Goal: Transaction & Acquisition: Purchase product/service

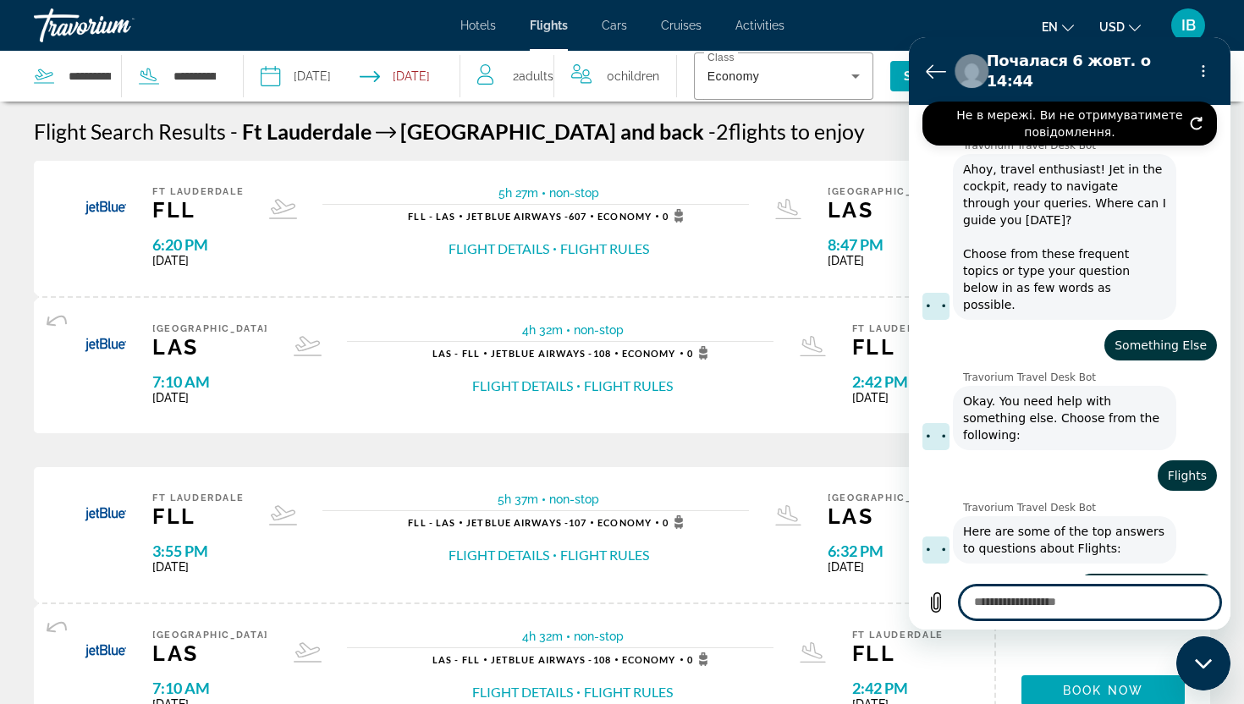
scroll to position [1912, 0]
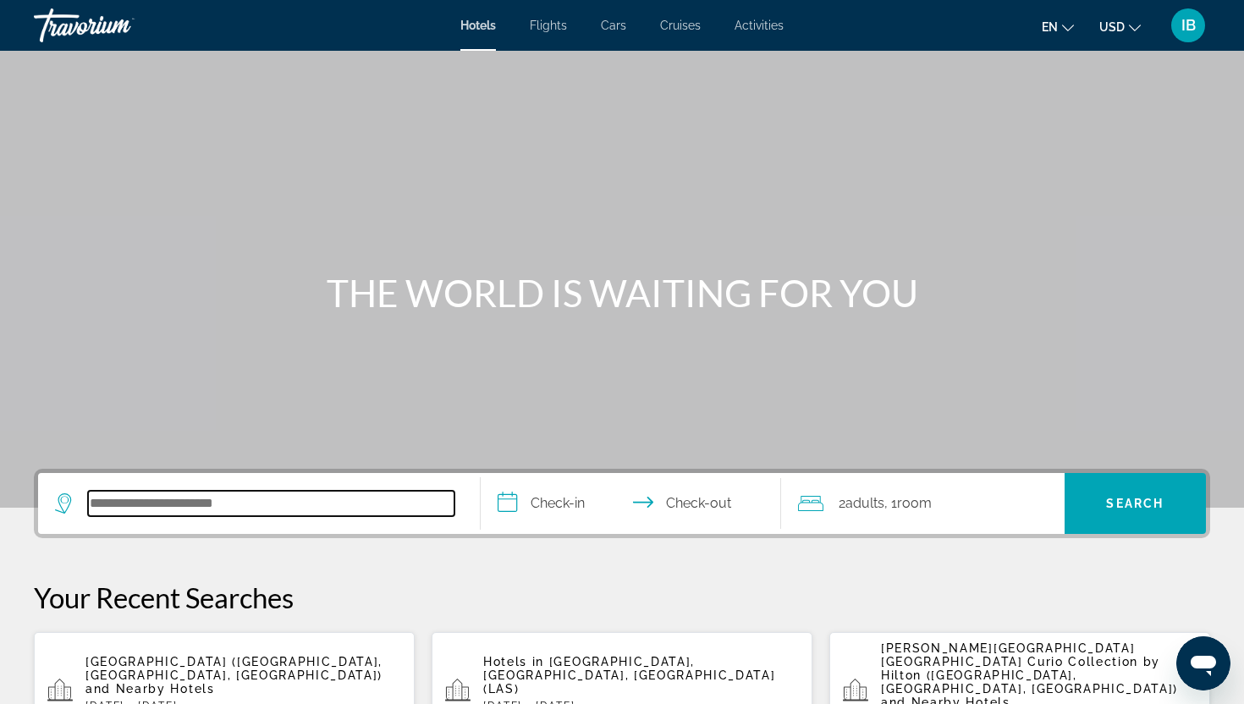
click at [196, 502] on input "Search hotel destination" at bounding box center [271, 503] width 367 height 25
click at [543, 30] on span "Flights" at bounding box center [548, 26] width 37 height 14
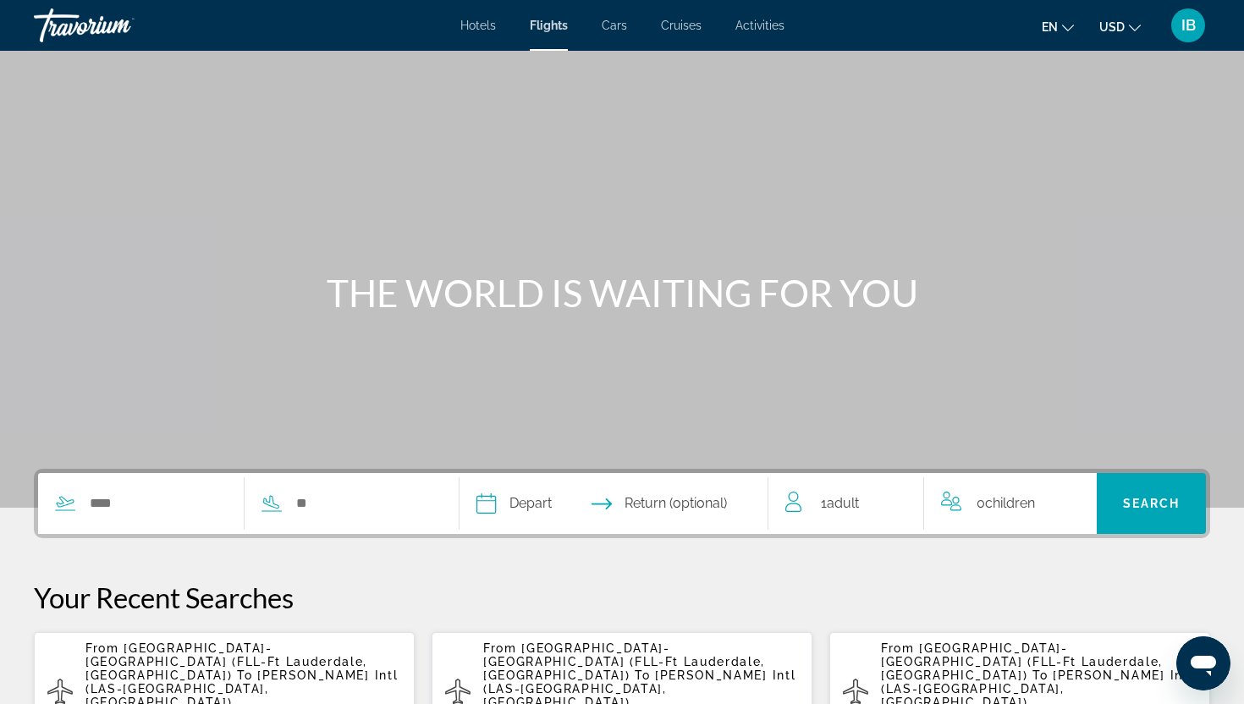
click at [546, 30] on span "Flights" at bounding box center [549, 26] width 38 height 14
click at [179, 657] on span "[GEOGRAPHIC_DATA]-[GEOGRAPHIC_DATA] (FLL-Ft Lauderdale, [GEOGRAPHIC_DATA])" at bounding box center [226, 662] width 282 height 41
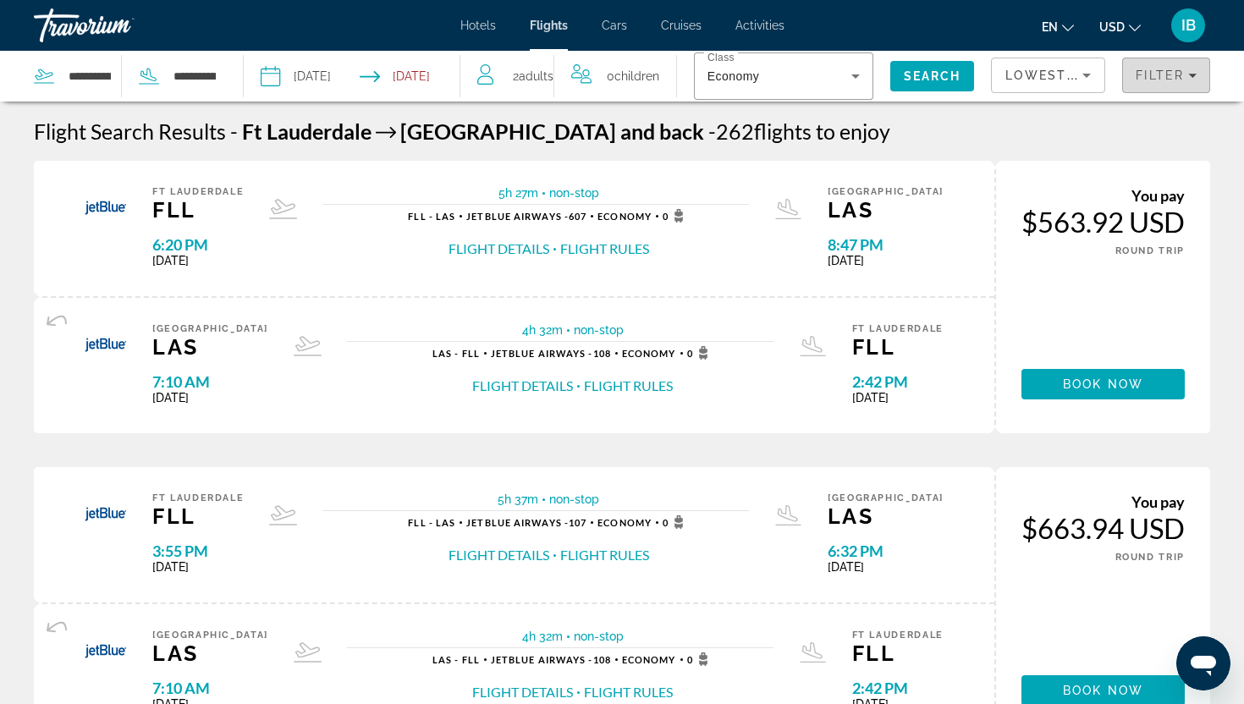
click at [1199, 71] on span "Filters" at bounding box center [1166, 75] width 86 height 41
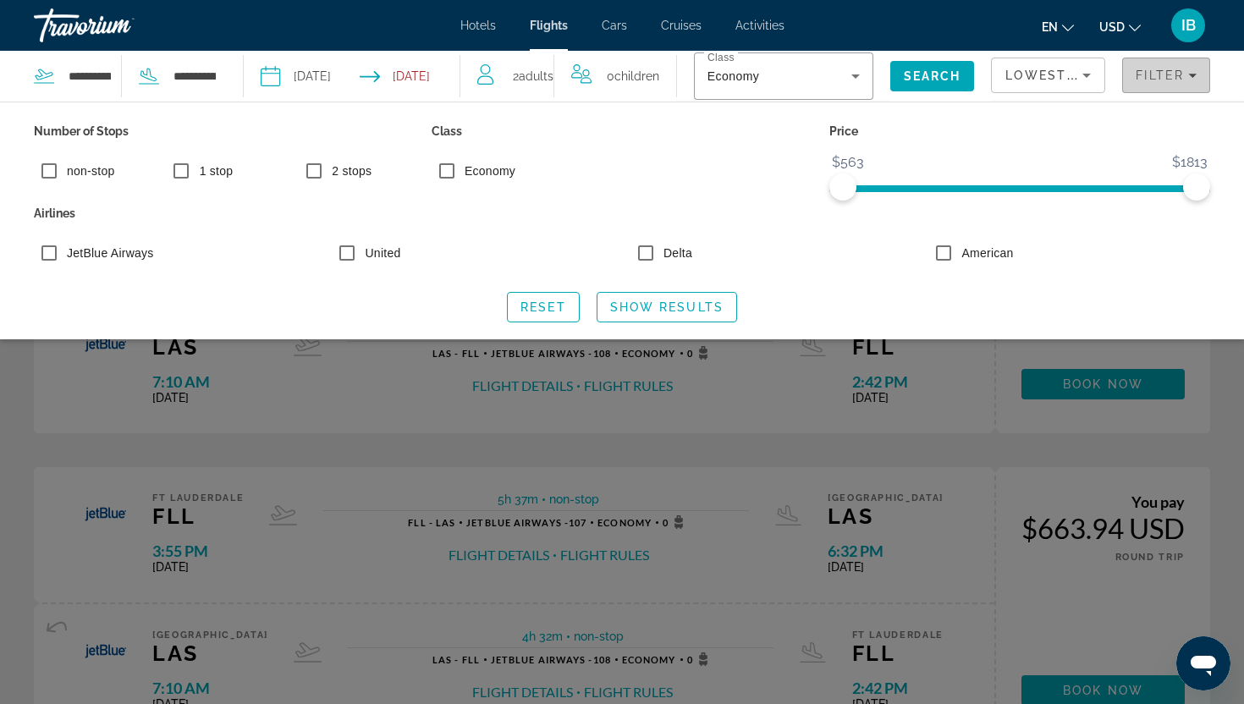
click at [1199, 71] on span "Filters" at bounding box center [1166, 75] width 86 height 41
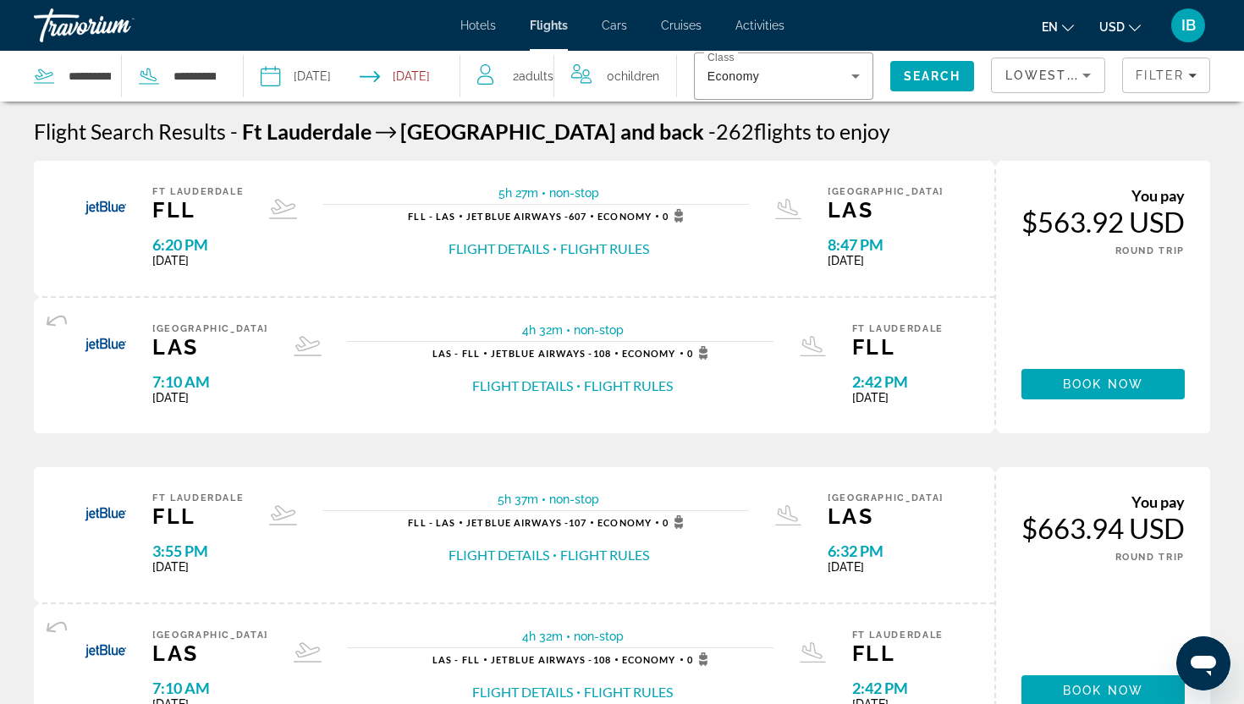
click at [619, 243] on button "Flight Rules" at bounding box center [604, 249] width 89 height 19
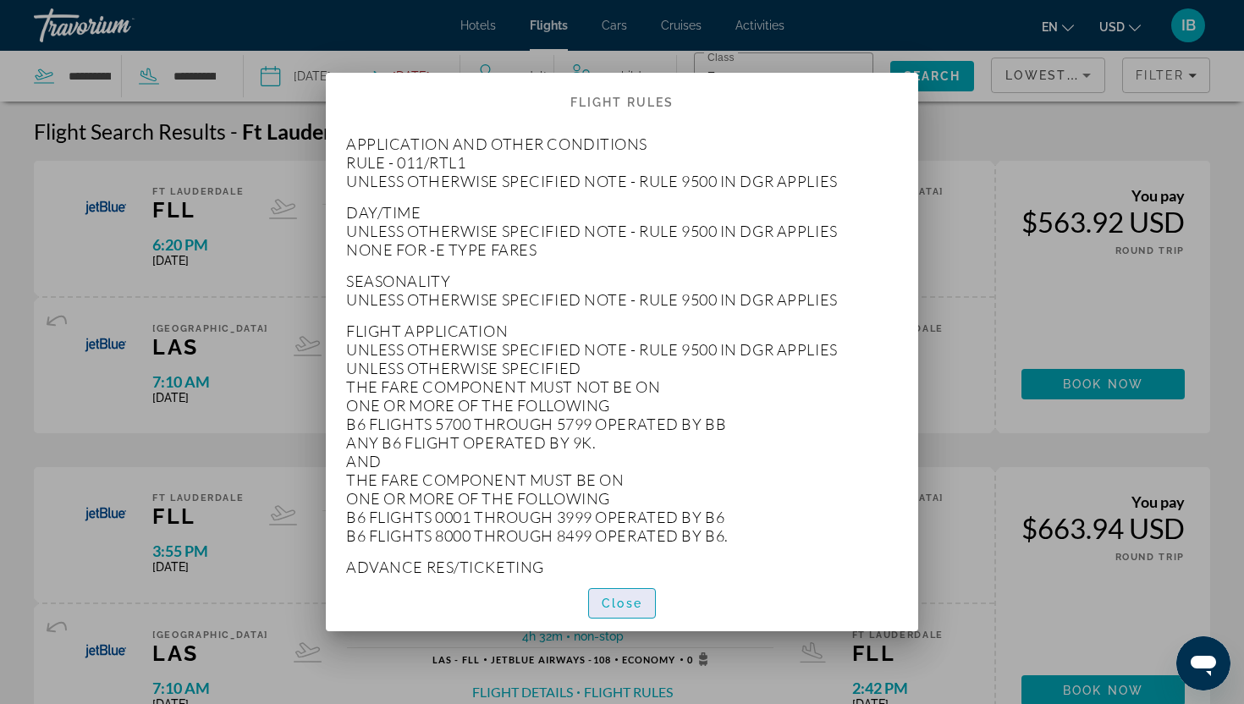
click at [619, 613] on span "button" at bounding box center [622, 603] width 66 height 41
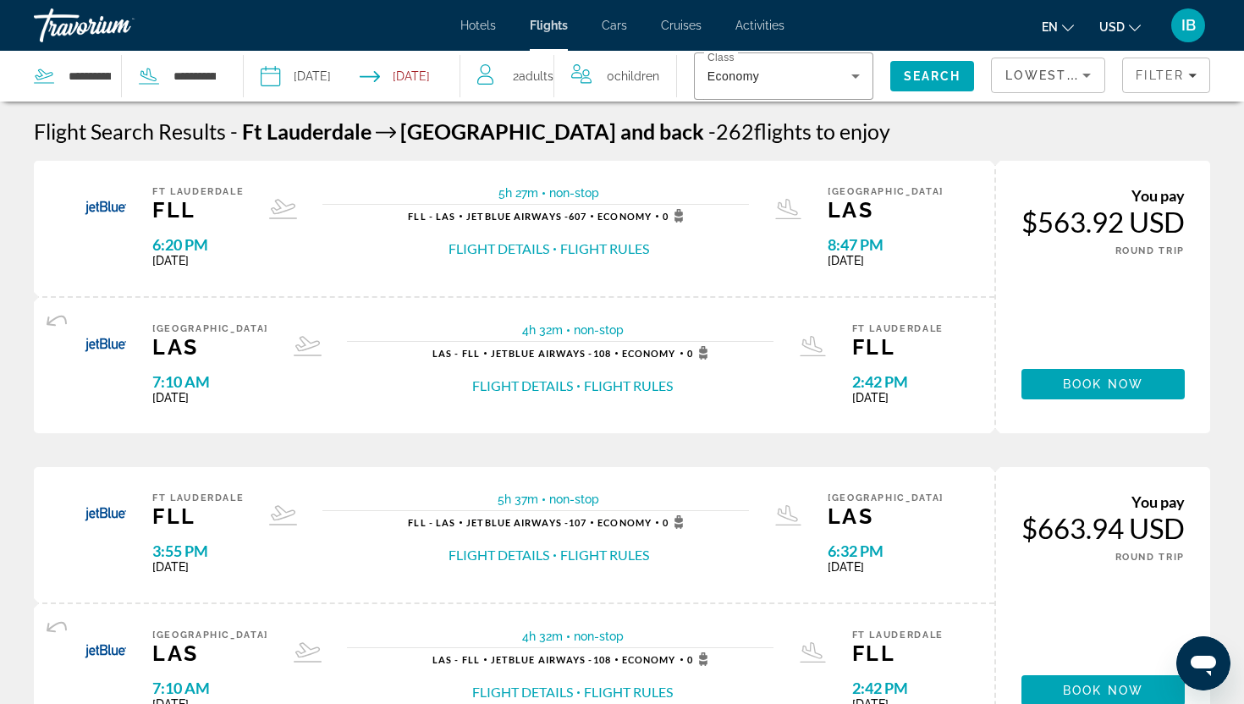
scroll to position [1, 0]
click at [1075, 389] on span "Book now" at bounding box center [1103, 384] width 80 height 14
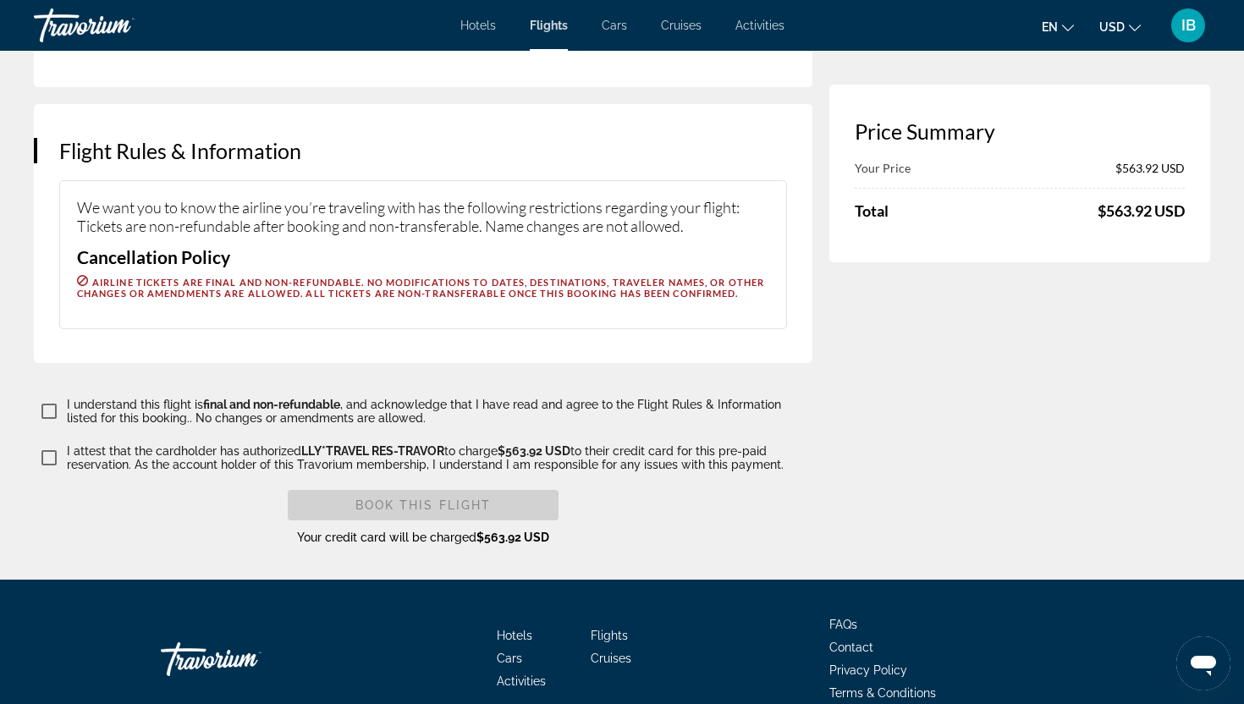
scroll to position [2586, 0]
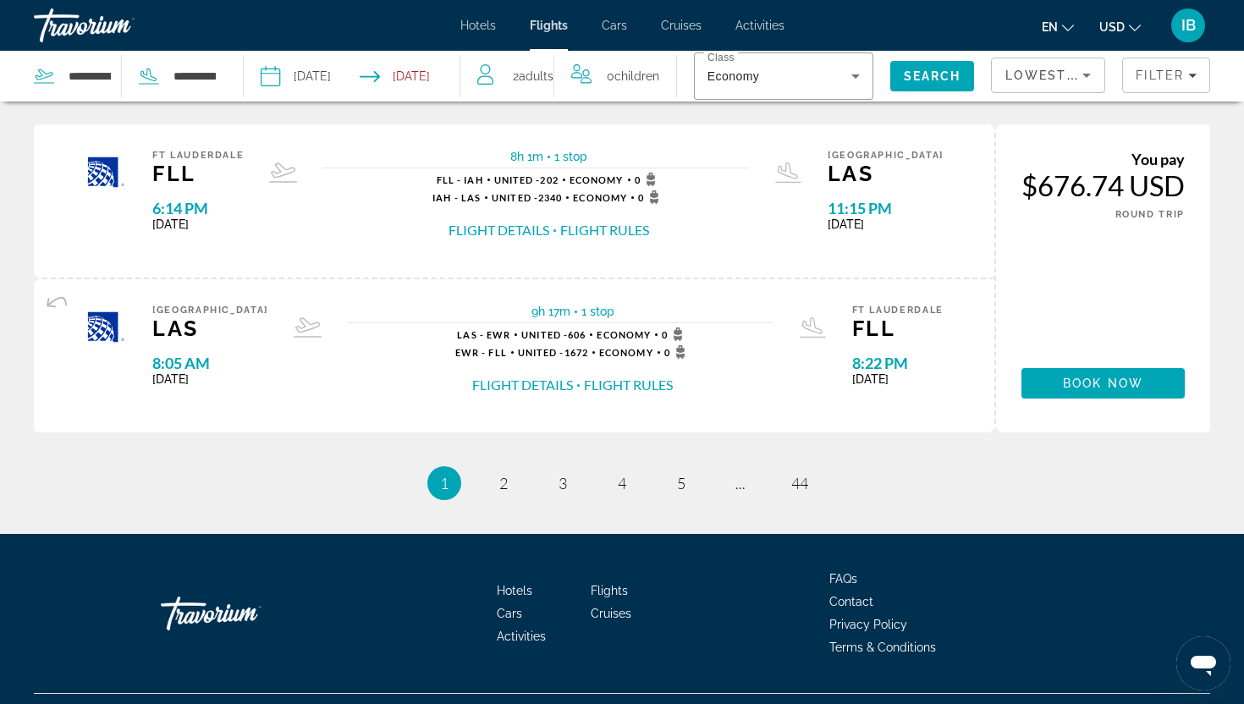
scroll to position [1712, 0]
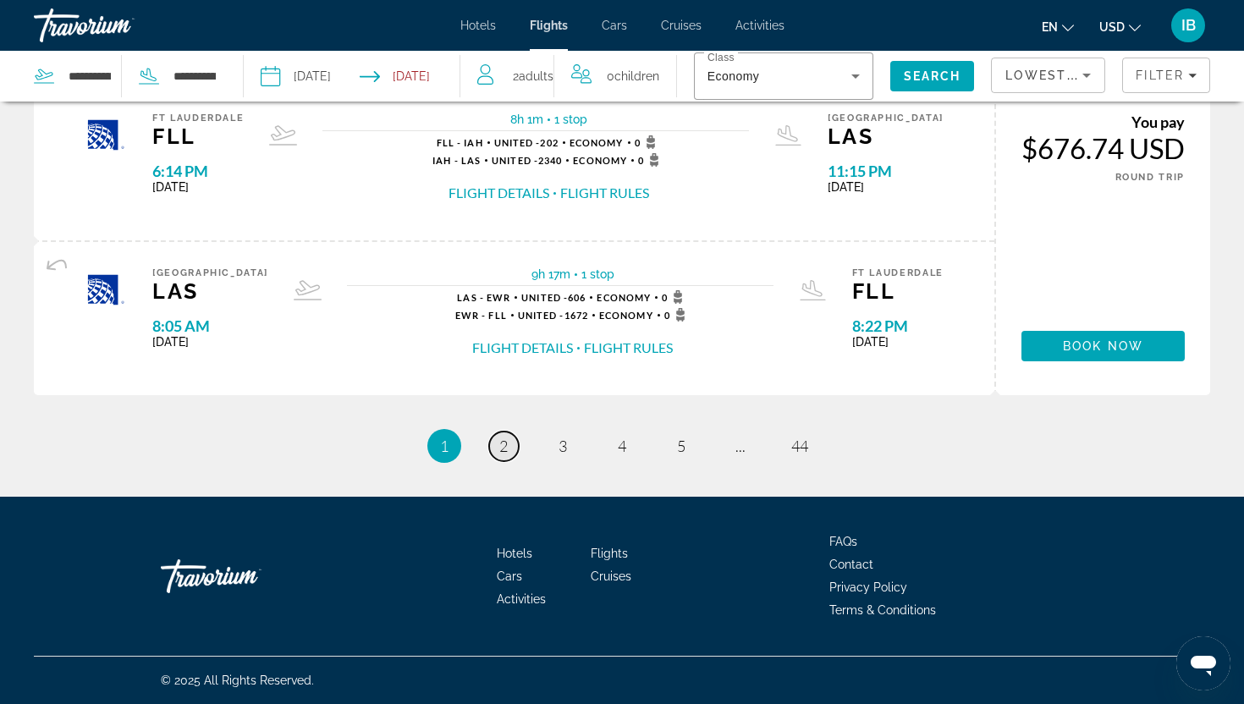
click at [503, 443] on span "2" at bounding box center [503, 446] width 8 height 19
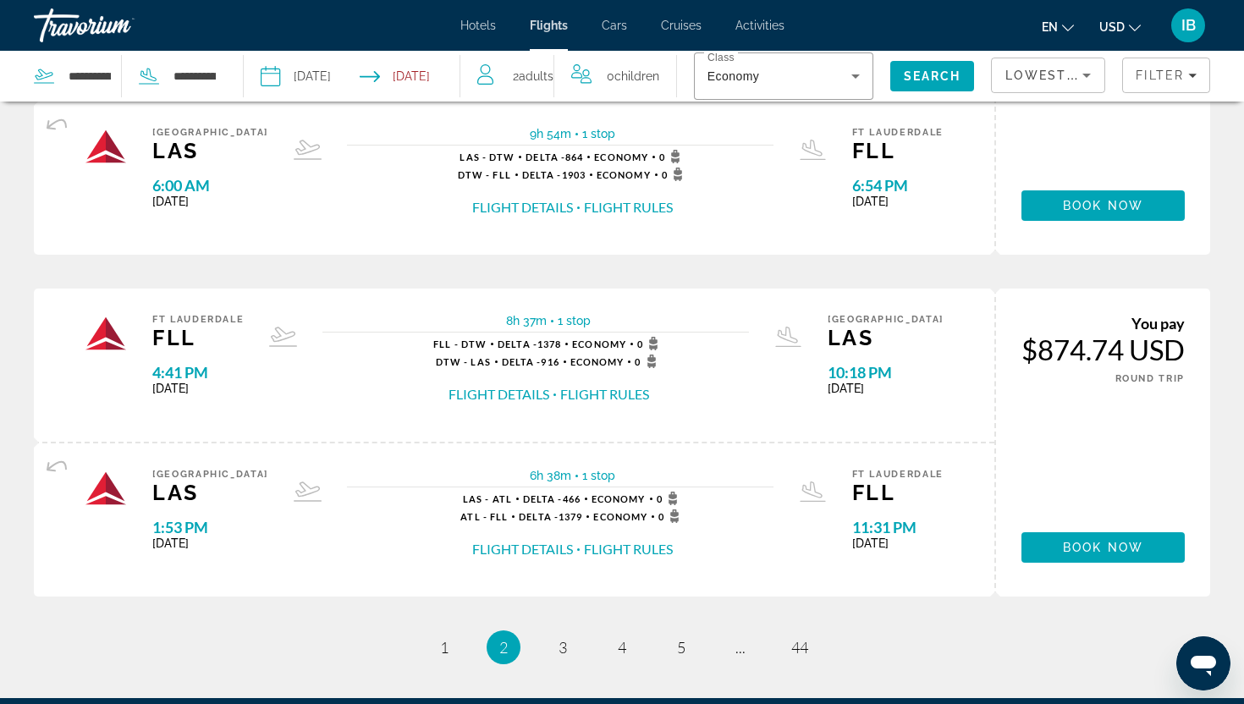
scroll to position [1579, 0]
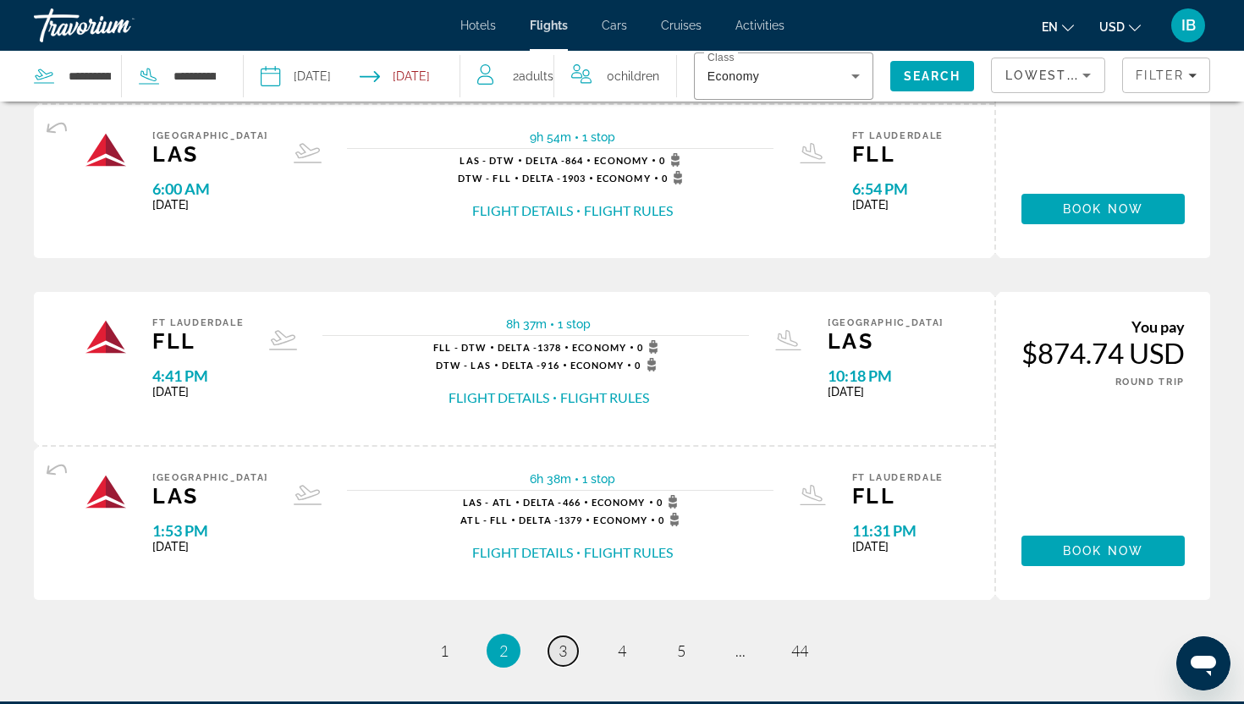
click at [560, 649] on span "3" at bounding box center [563, 651] width 8 height 19
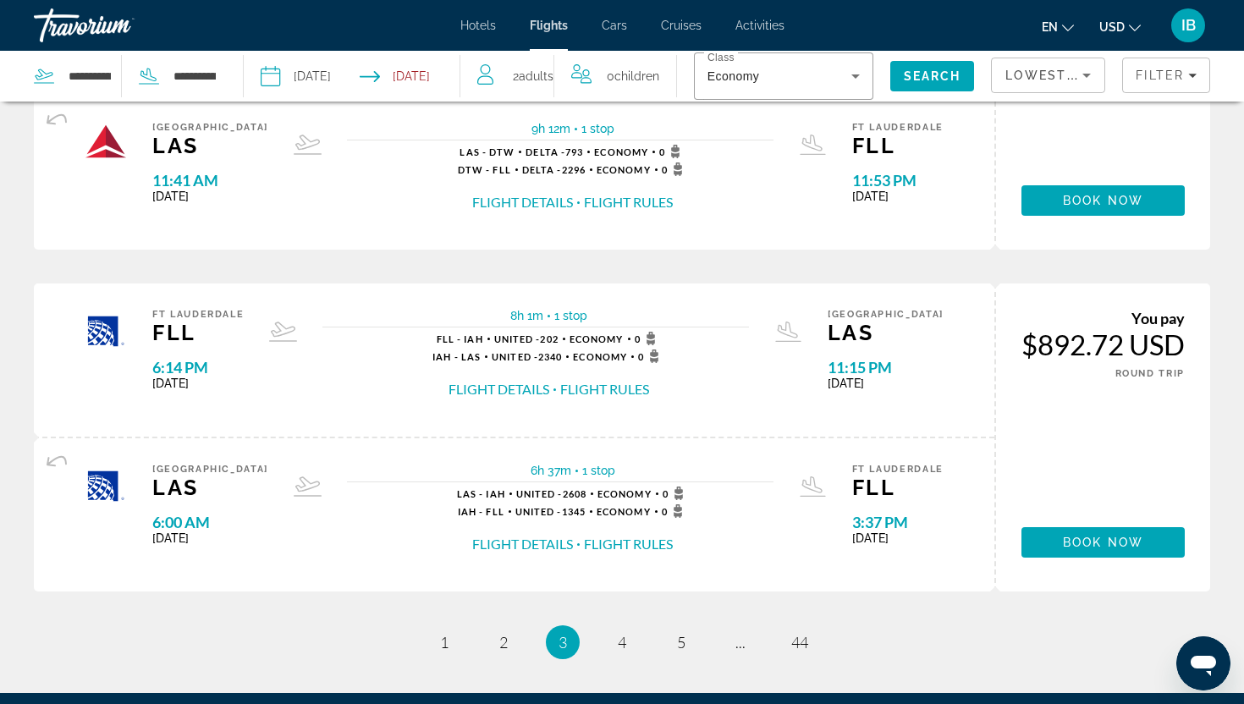
scroll to position [1591, 0]
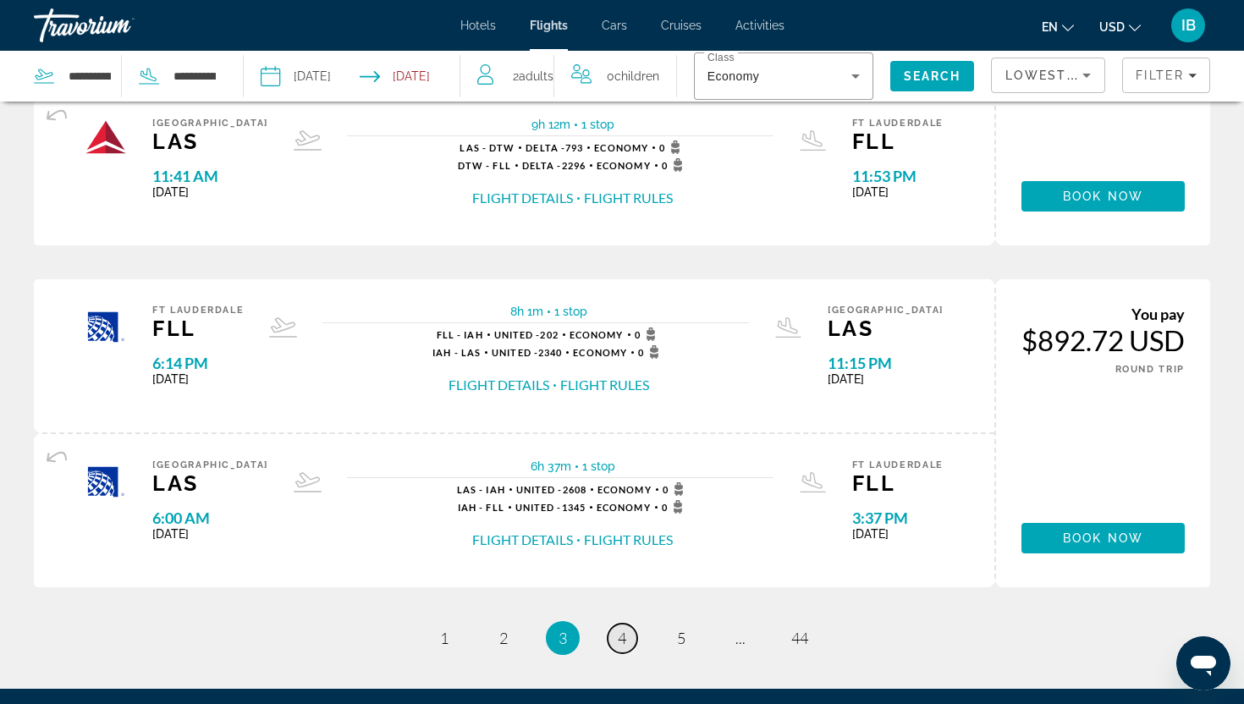
click at [625, 635] on span "4" at bounding box center [622, 638] width 8 height 19
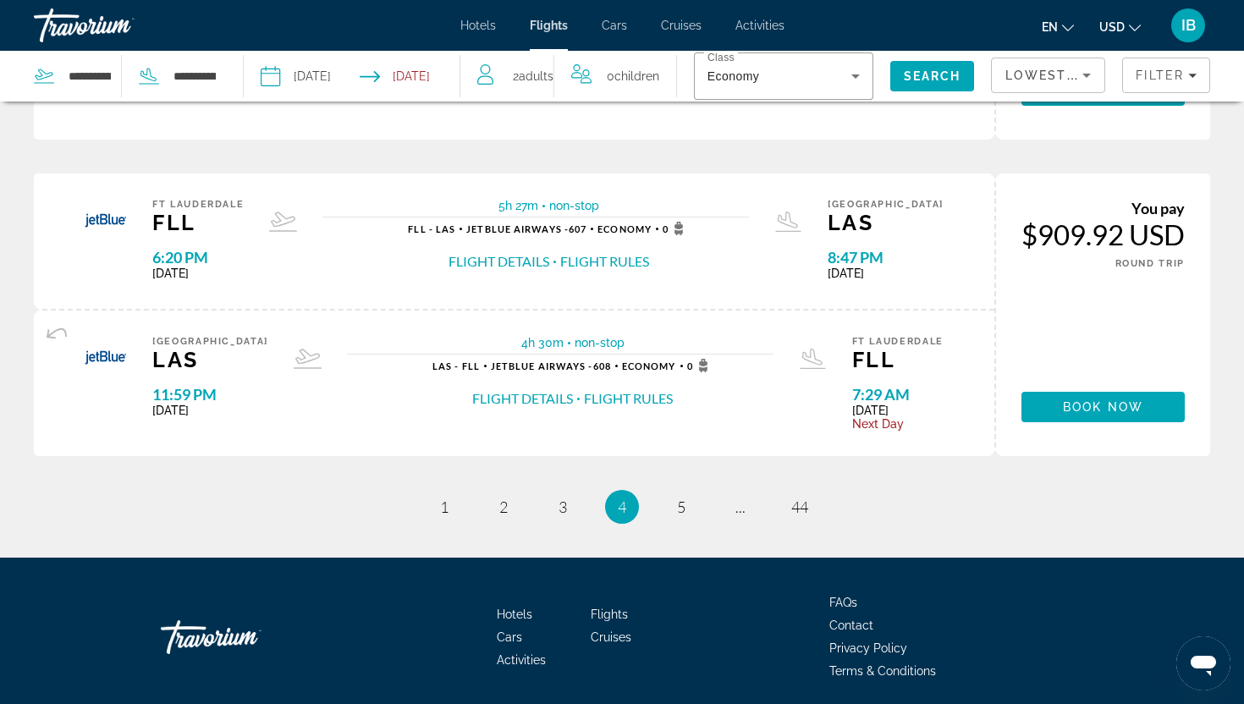
scroll to position [1698, 0]
click at [682, 510] on span "5" at bounding box center [681, 506] width 8 height 19
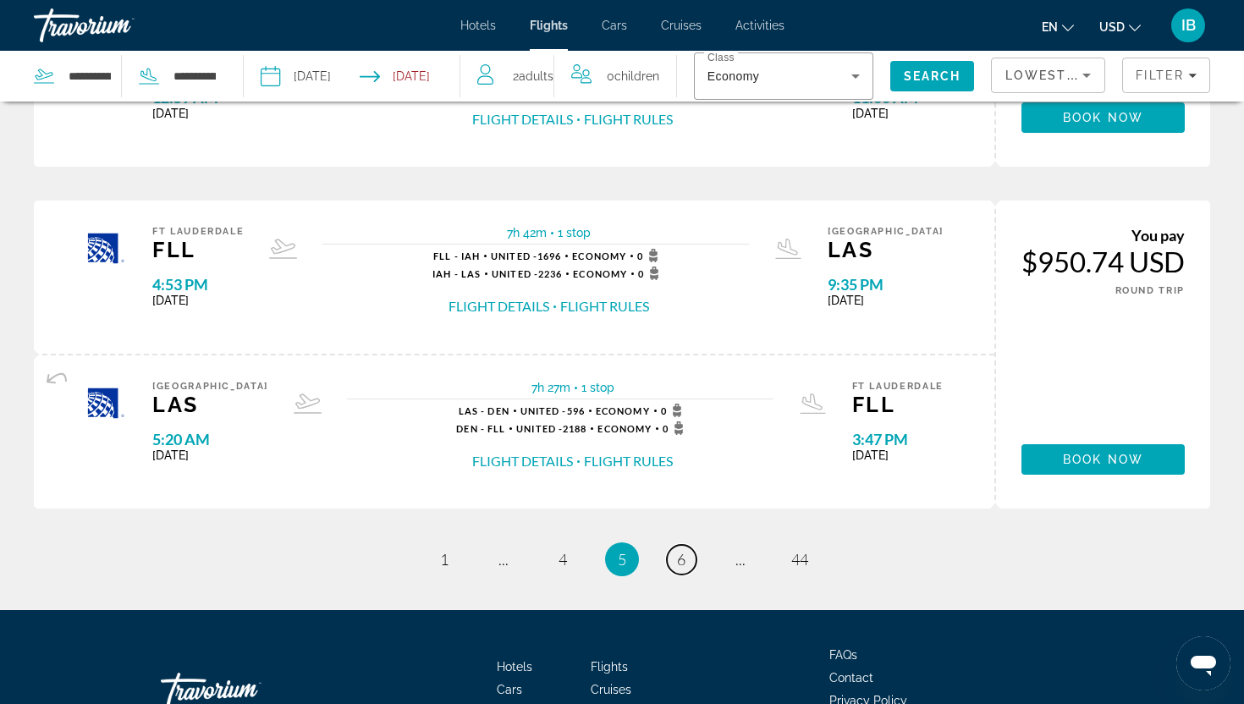
scroll to position [1748, 0]
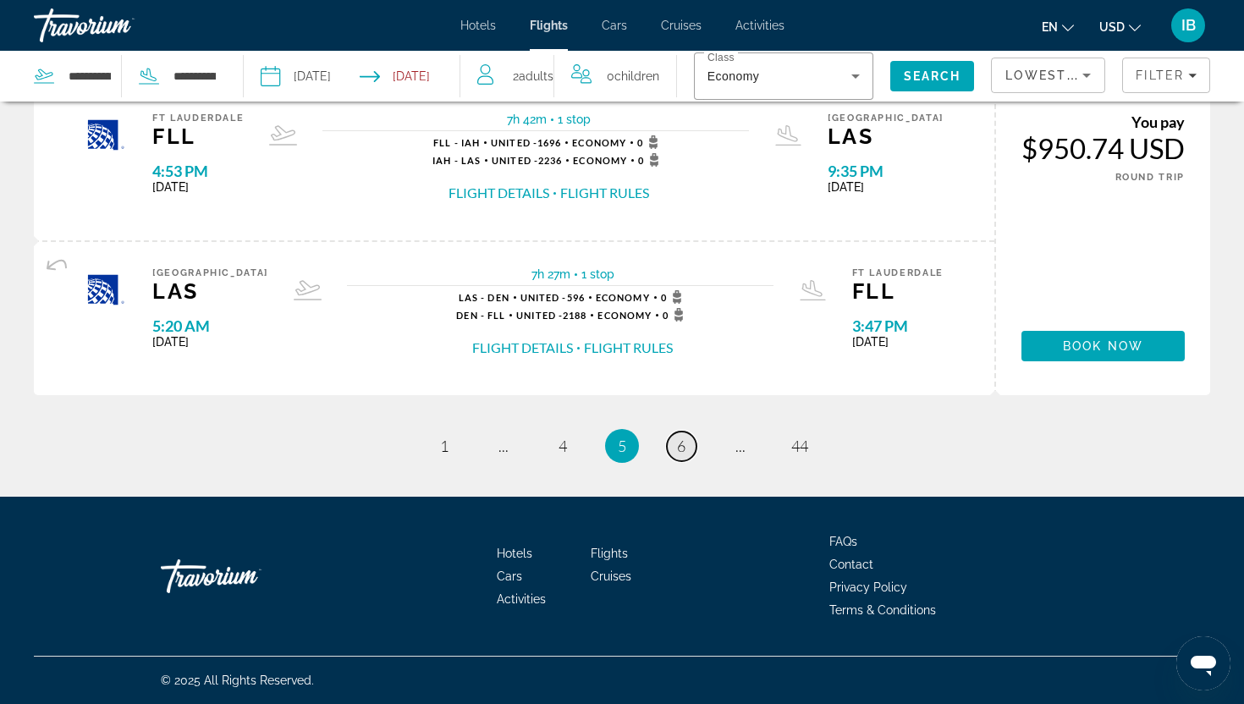
click at [686, 450] on link "page 6" at bounding box center [682, 447] width 30 height 30
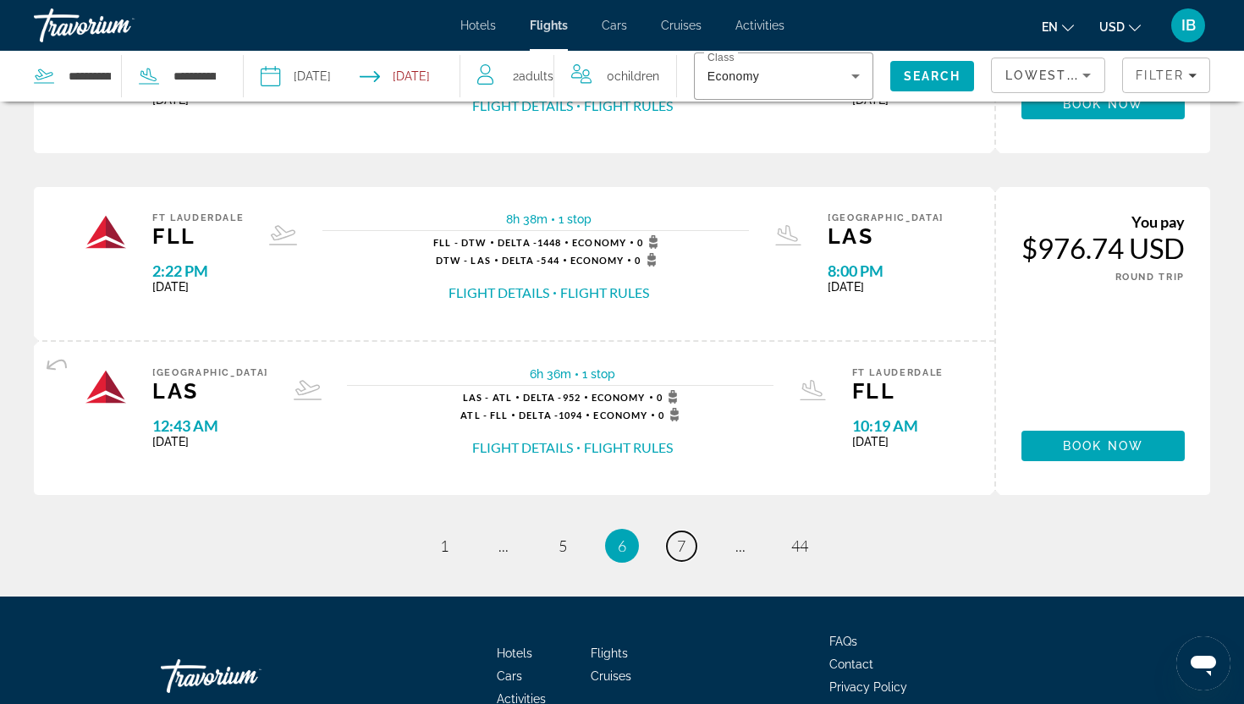
scroll to position [1687, 0]
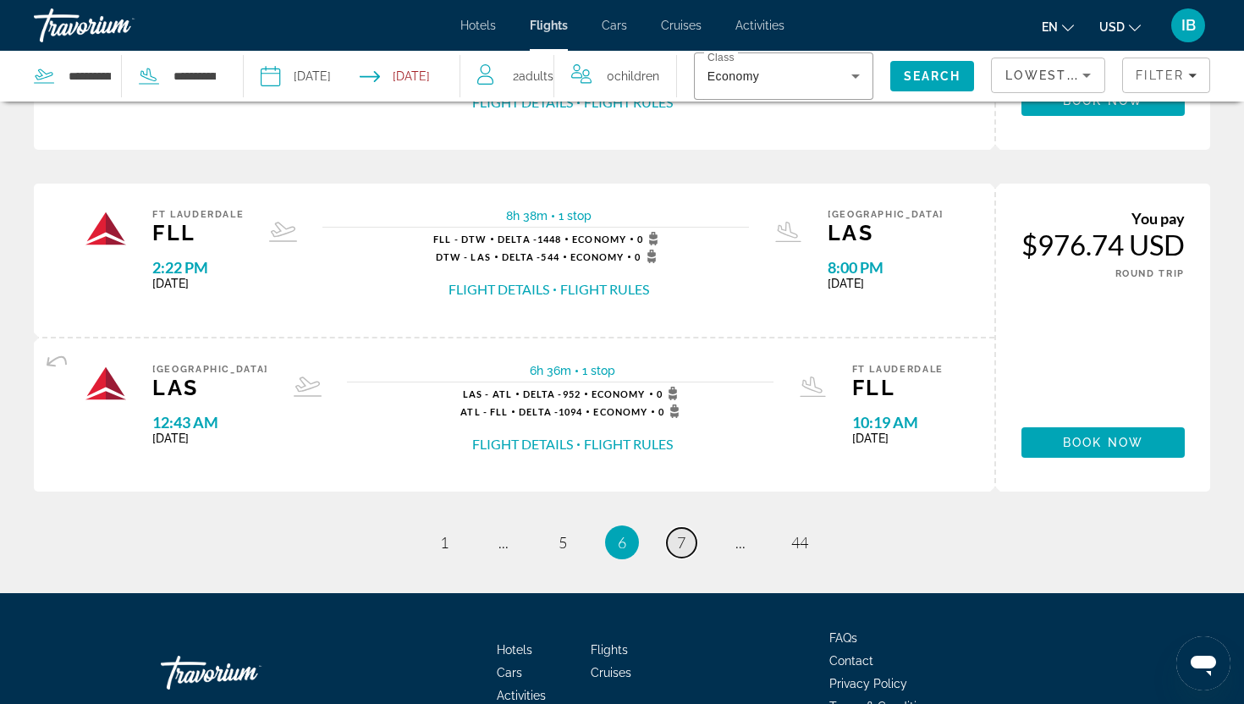
click at [680, 536] on span "7" at bounding box center [681, 542] width 8 height 19
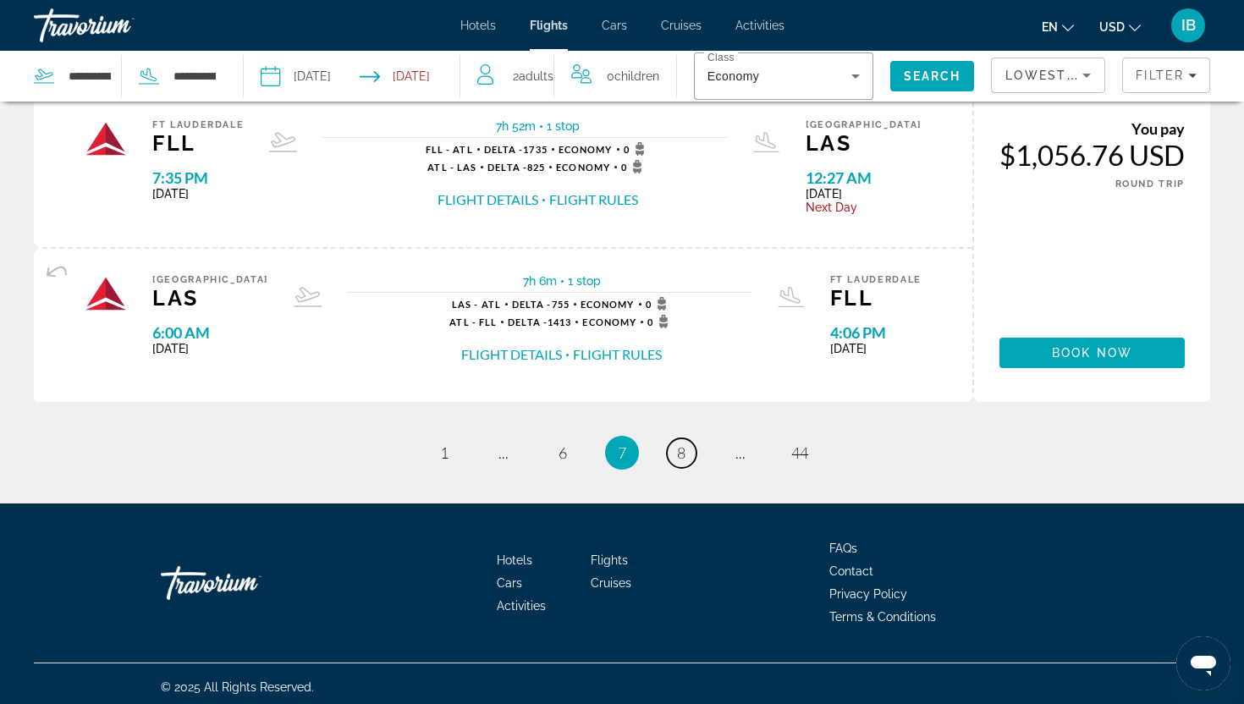
scroll to position [1723, 0]
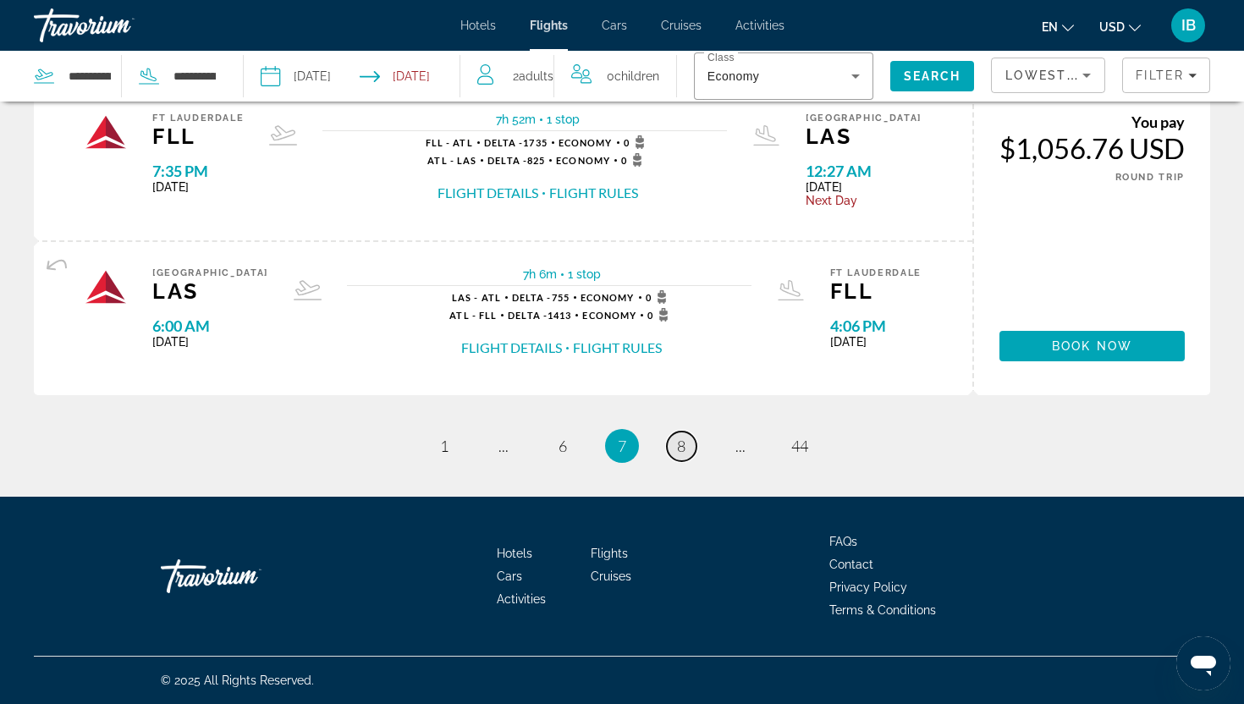
click at [682, 449] on span "8" at bounding box center [681, 446] width 8 height 19
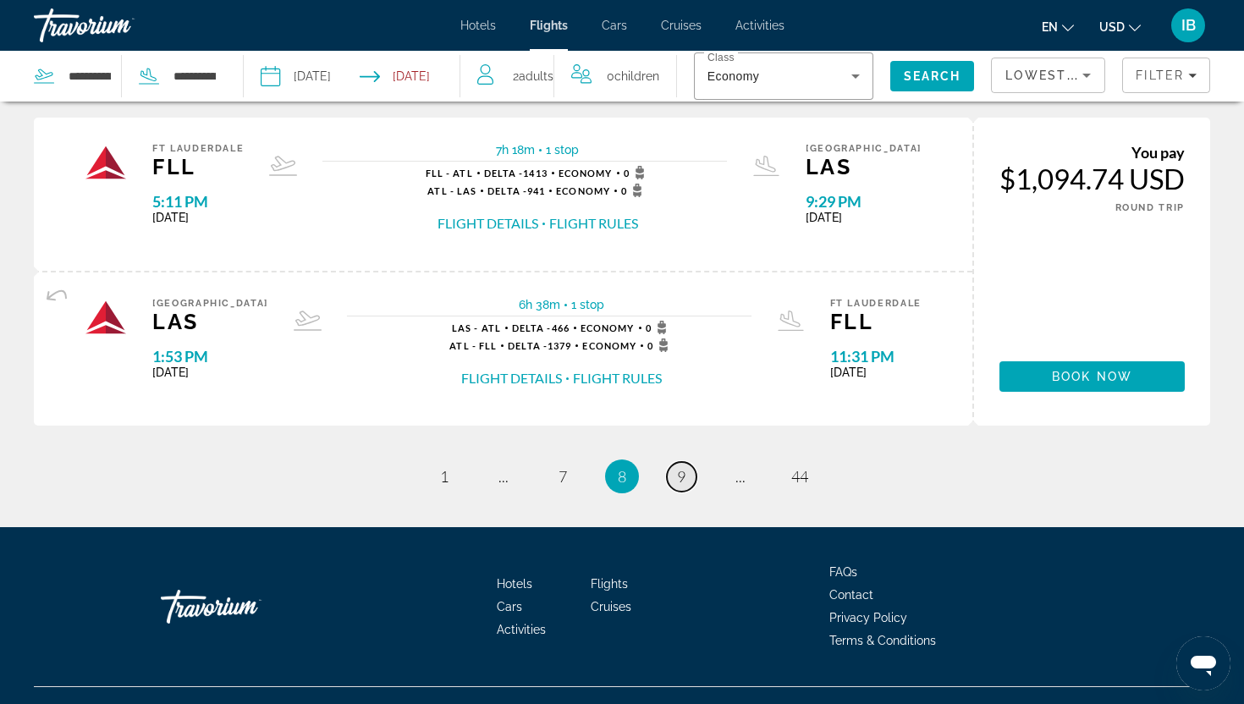
scroll to position [1784, 0]
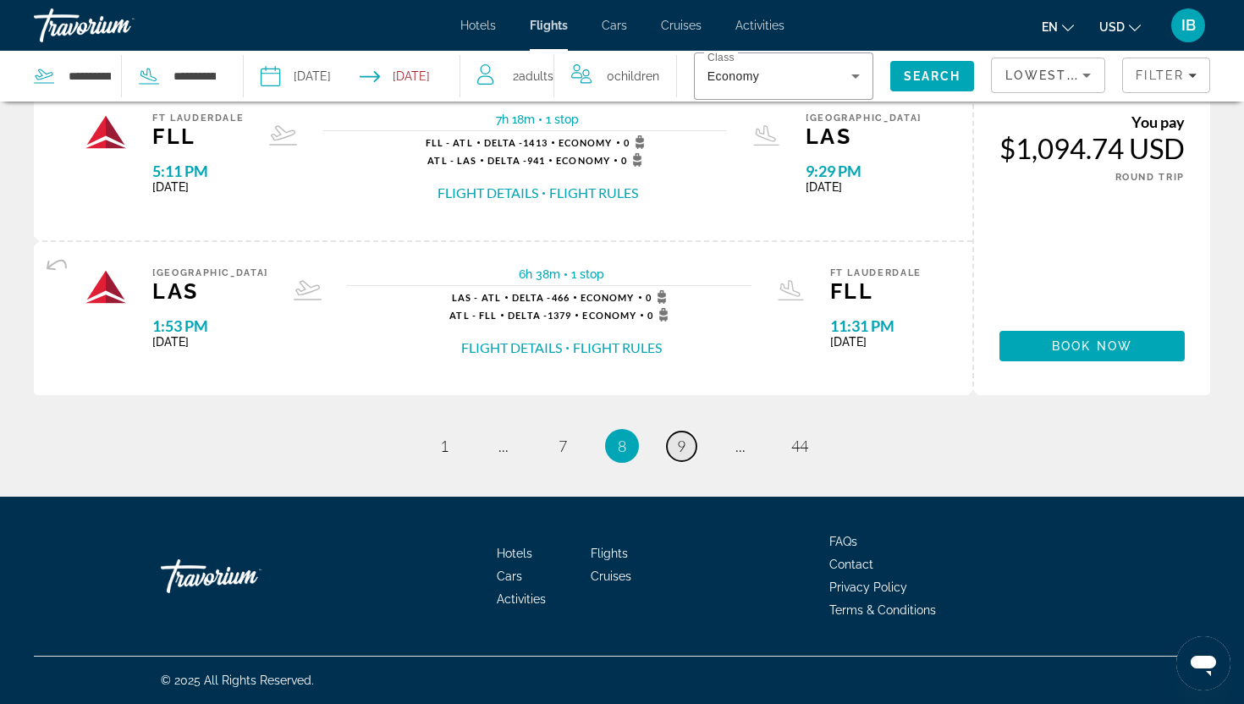
click at [683, 451] on span "9" at bounding box center [681, 446] width 8 height 19
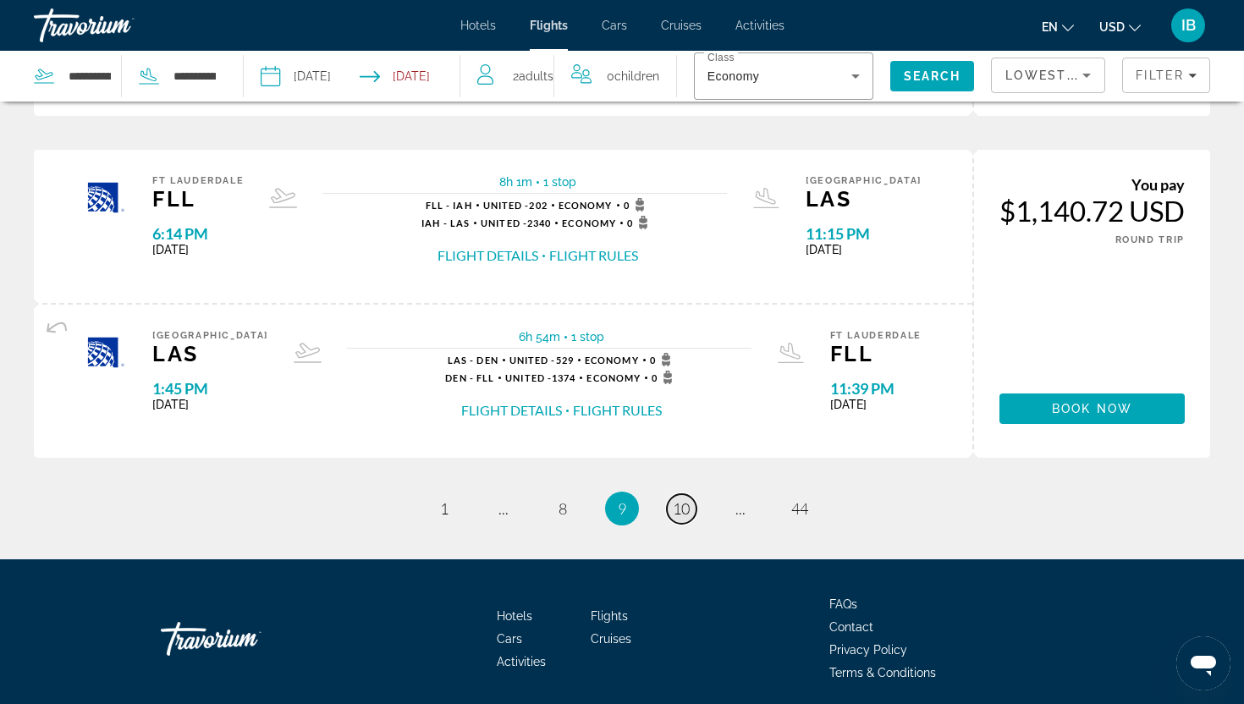
scroll to position [1725, 0]
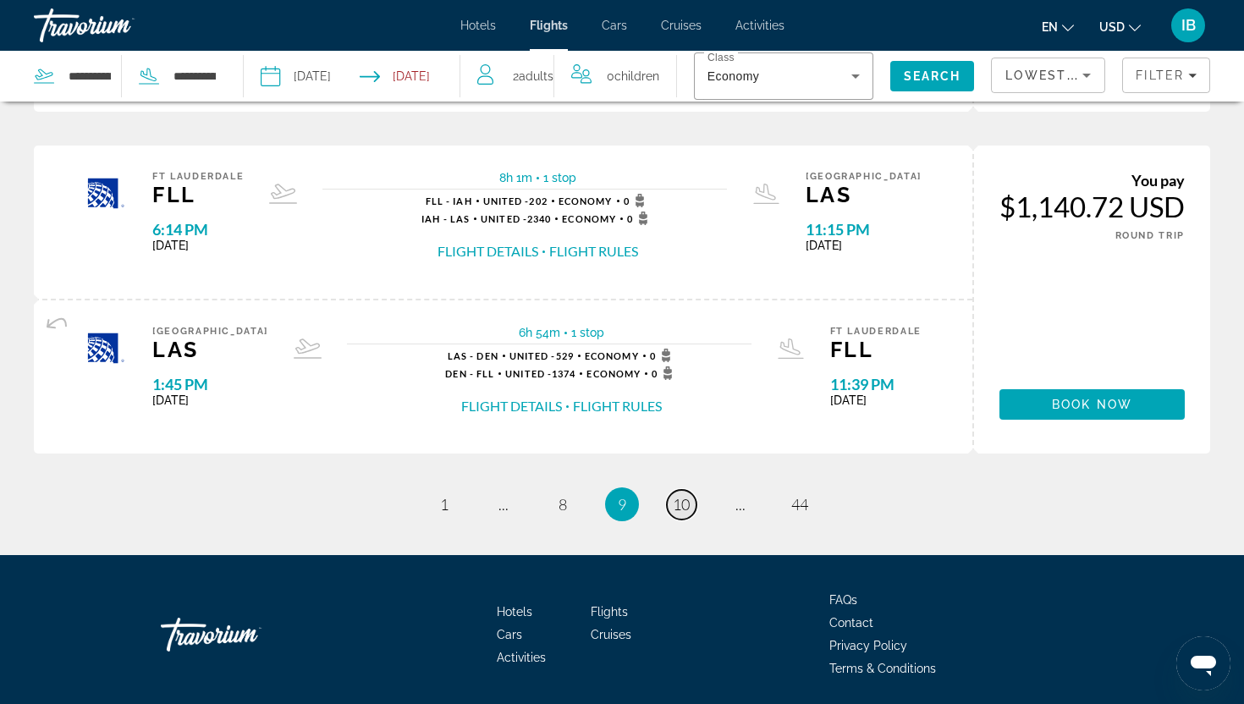
click at [677, 513] on span "10" at bounding box center [681, 504] width 17 height 19
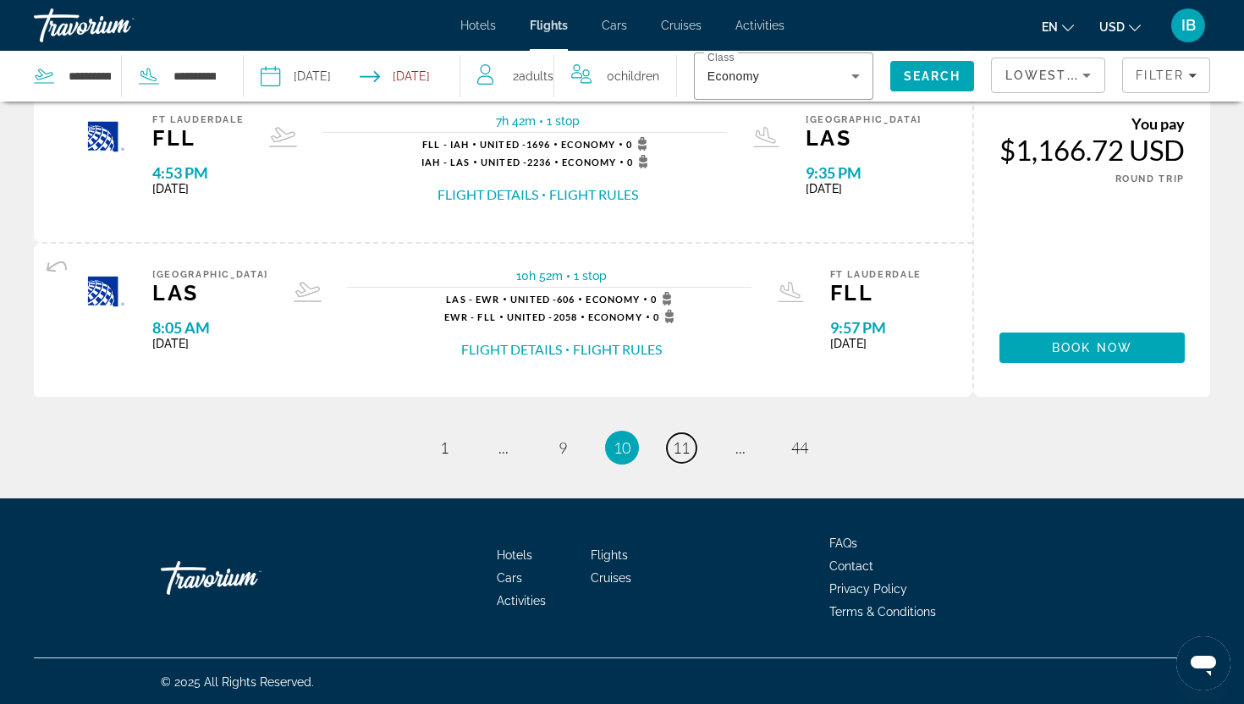
scroll to position [1784, 0]
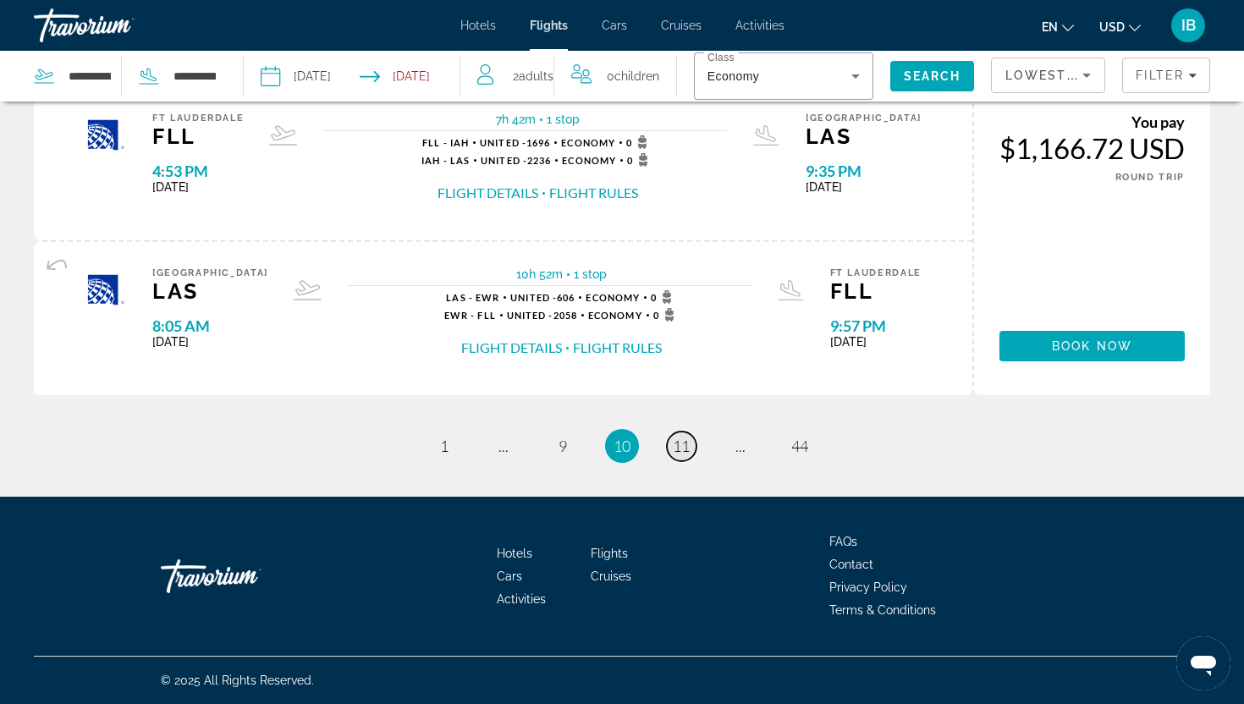
click at [686, 444] on span "11" at bounding box center [681, 446] width 17 height 19
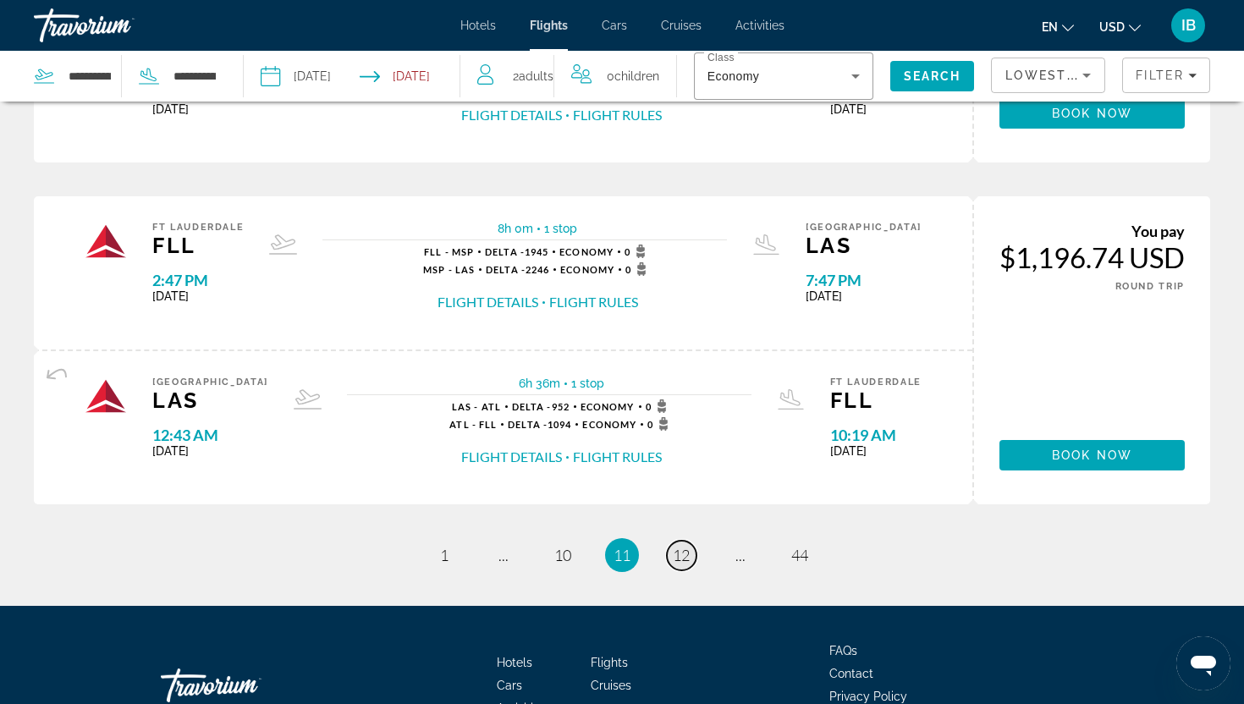
scroll to position [1677, 0]
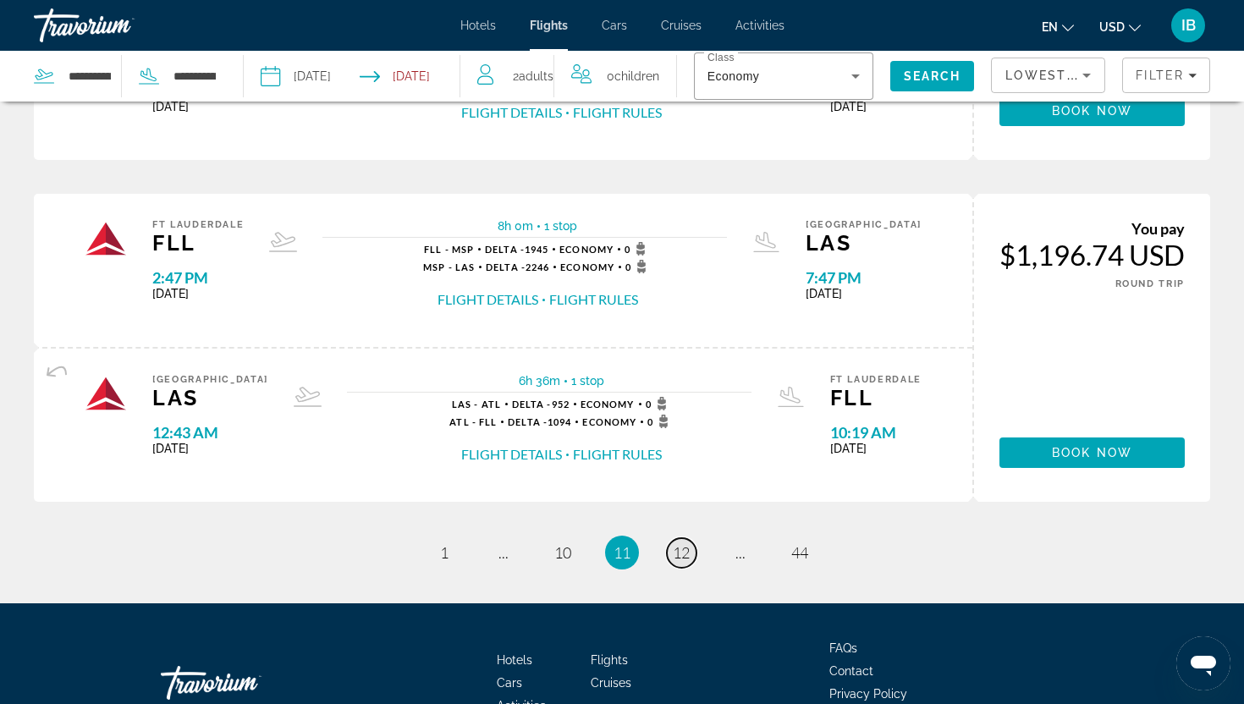
click at [681, 550] on span "12" at bounding box center [681, 552] width 17 height 19
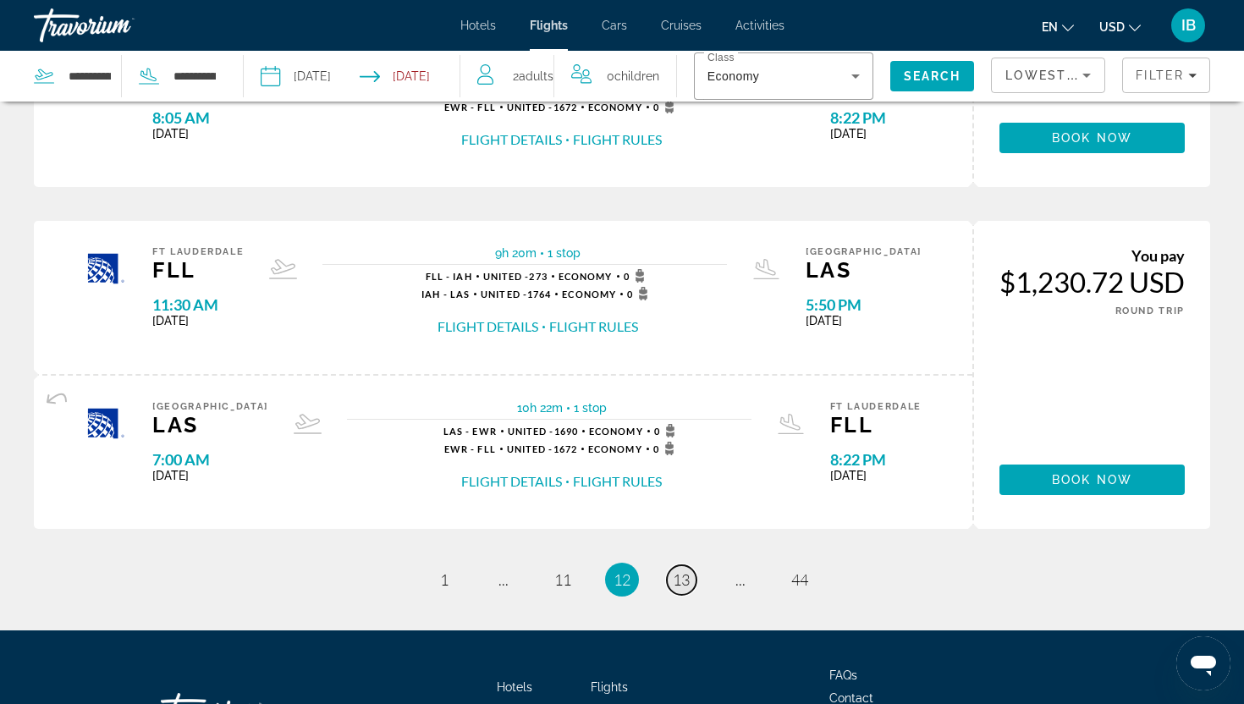
scroll to position [1784, 0]
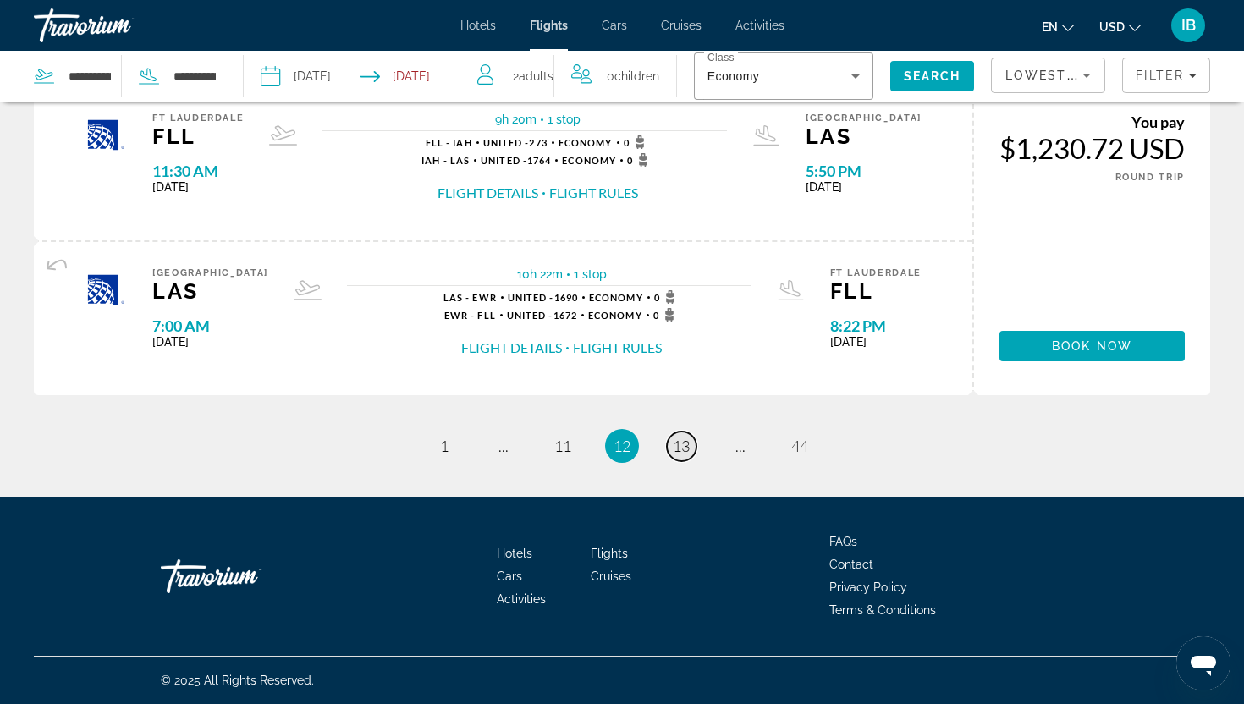
click at [676, 451] on span "13" at bounding box center [681, 446] width 17 height 19
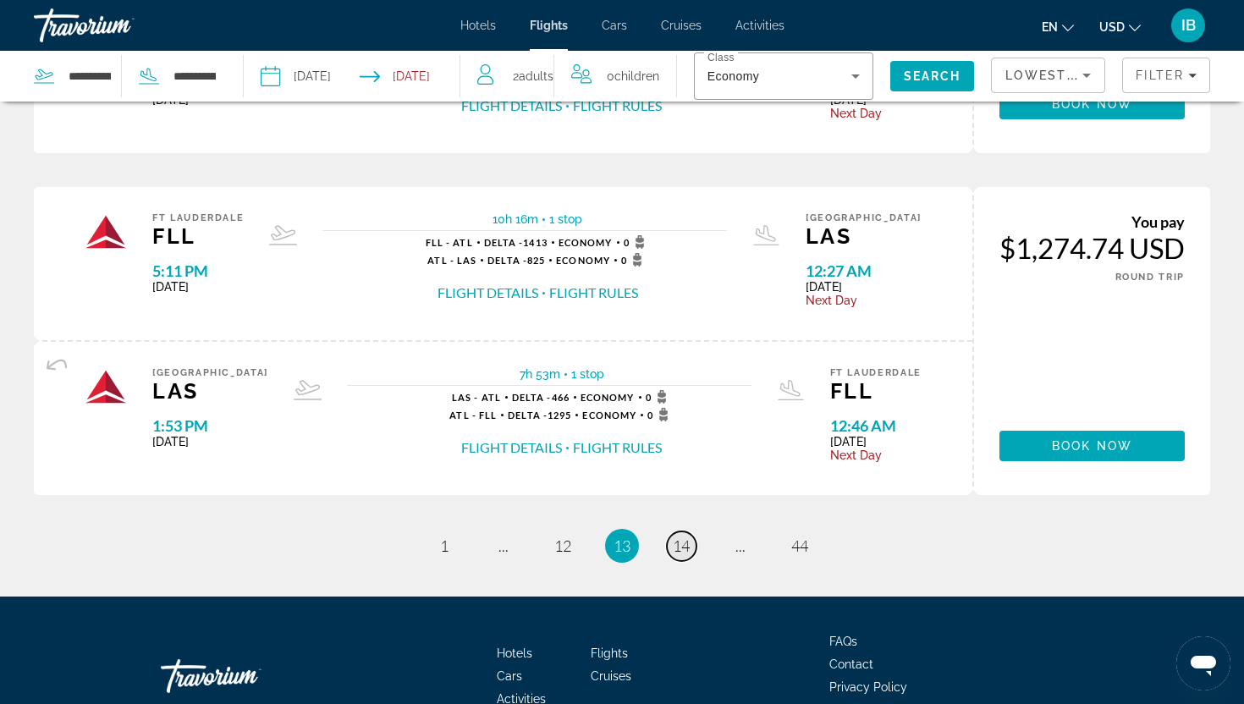
scroll to position [1687, 0]
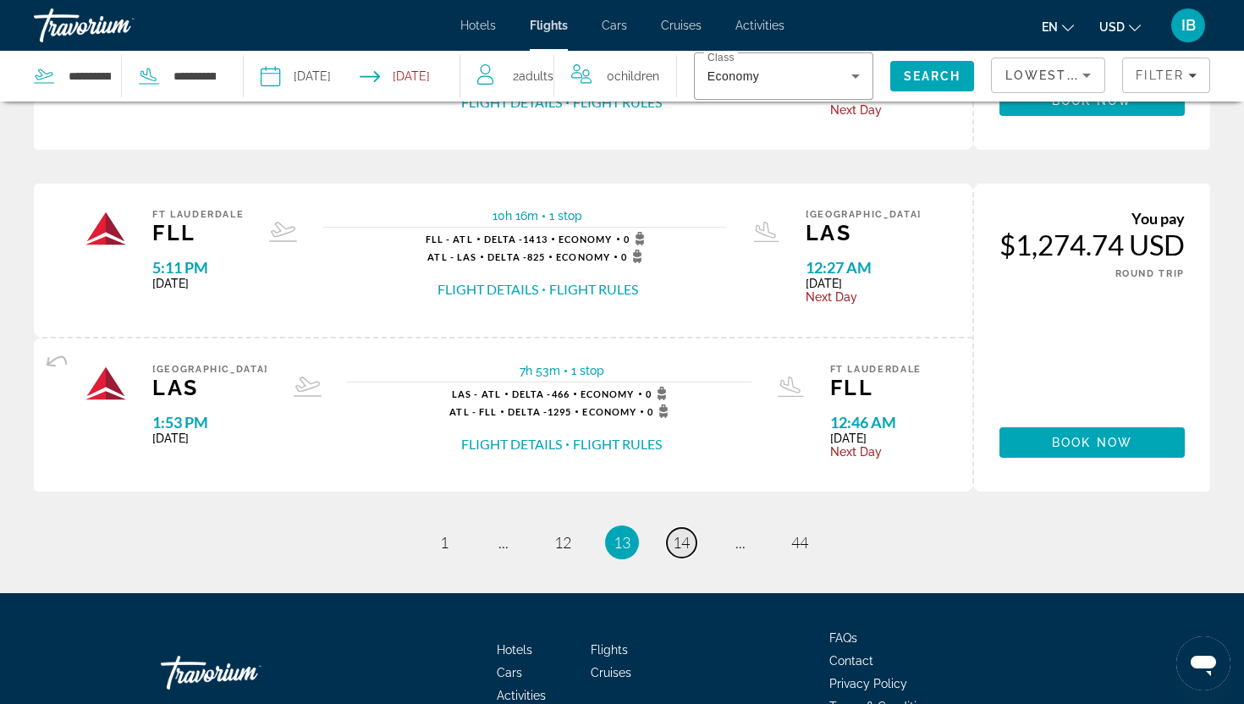
click at [688, 540] on span "14" at bounding box center [681, 542] width 17 height 19
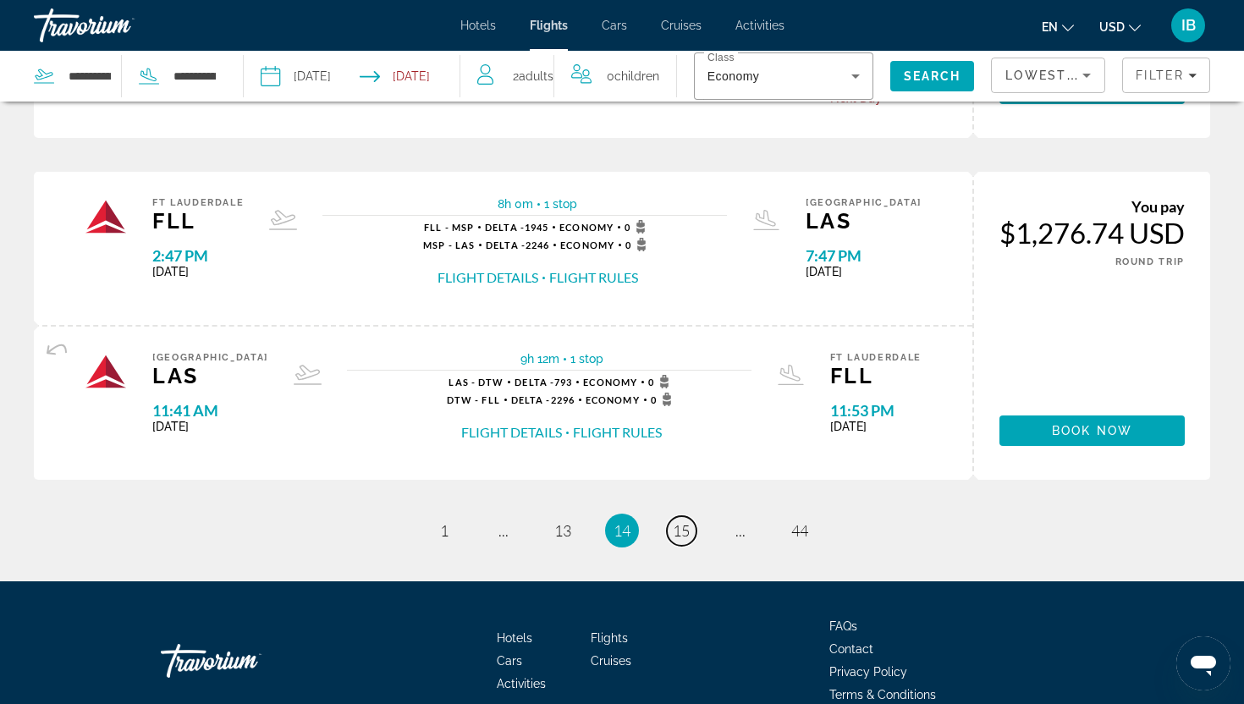
scroll to position [1784, 0]
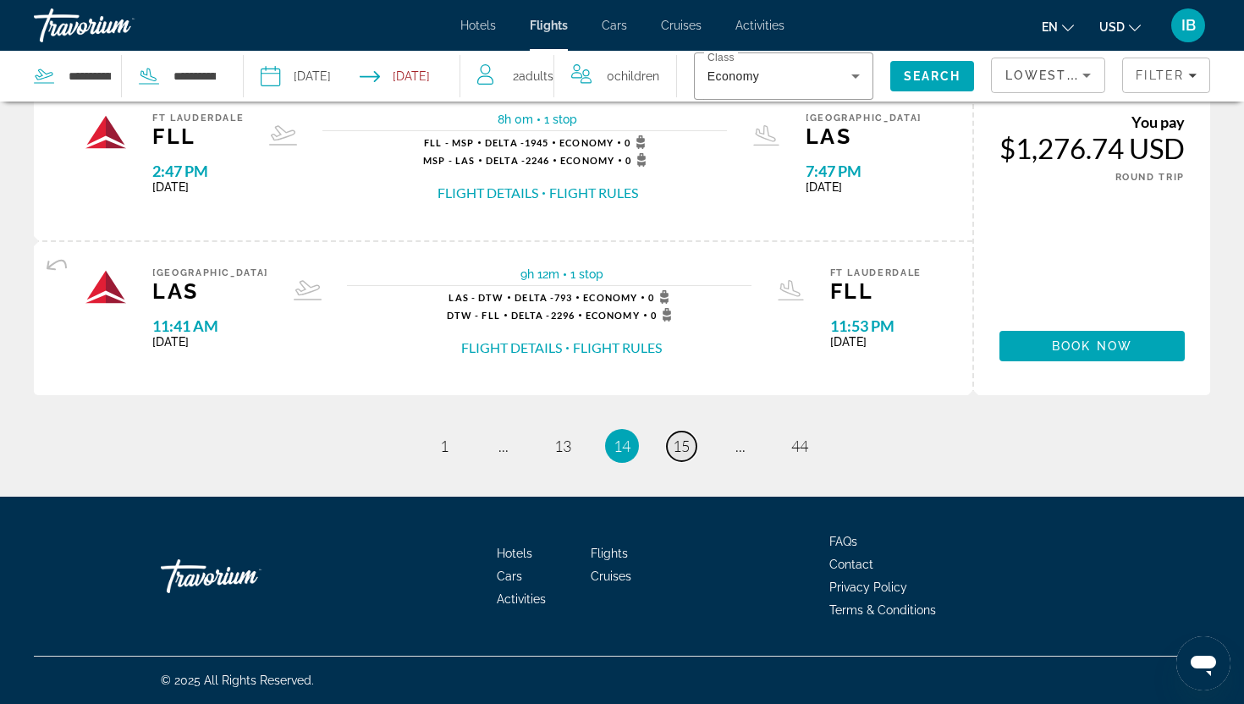
click at [693, 444] on link "page 15" at bounding box center [682, 447] width 30 height 30
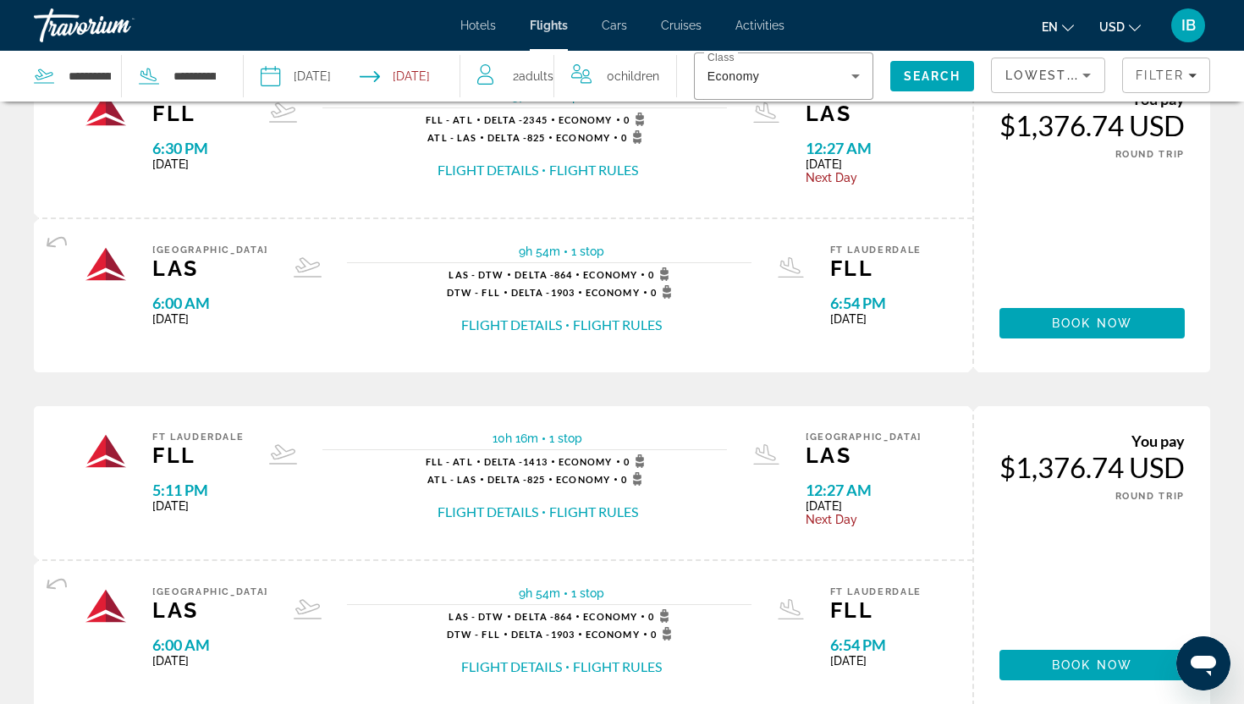
scroll to position [1471, 0]
